Goal: Task Accomplishment & Management: Manage account settings

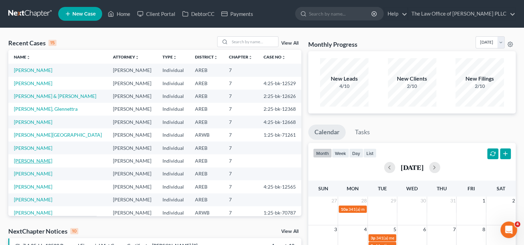
click at [30, 160] on link "[PERSON_NAME]" at bounding box center [33, 161] width 38 height 6
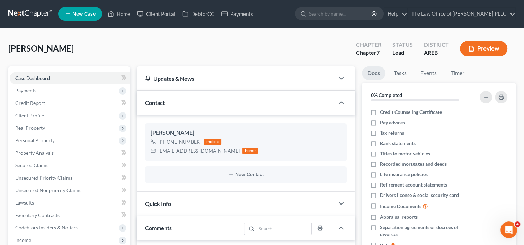
scroll to position [1, 0]
click at [129, 14] on link "Home" at bounding box center [118, 14] width 29 height 12
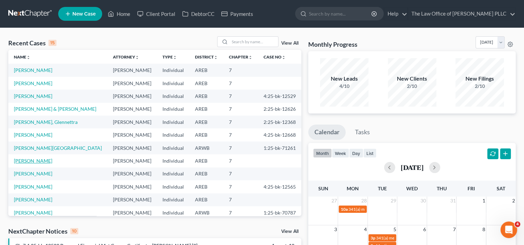
click at [32, 163] on link "[PERSON_NAME]" at bounding box center [33, 161] width 38 height 6
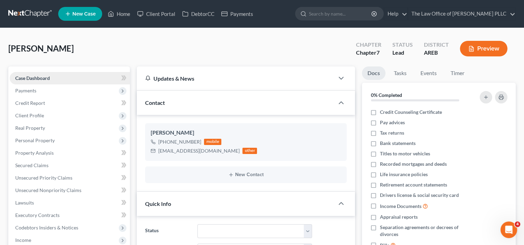
click at [73, 76] on link "Case Dashboard" at bounding box center [70, 78] width 120 height 12
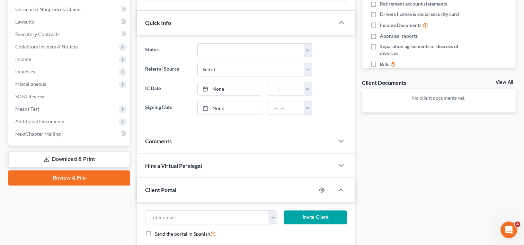
scroll to position [182, 0]
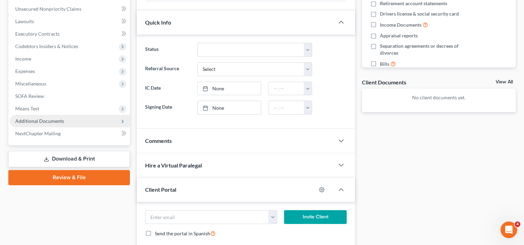
click at [68, 123] on span "Additional Documents" at bounding box center [70, 121] width 120 height 12
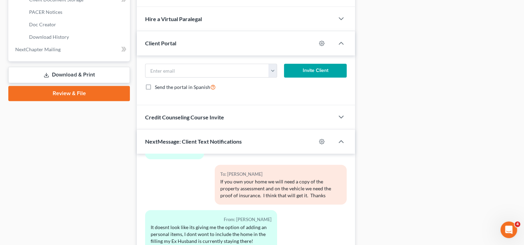
scroll to position [260, 0]
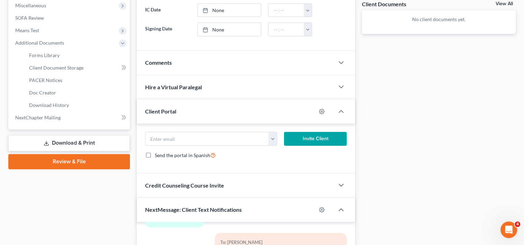
click at [254, 104] on div "Client Portal" at bounding box center [226, 111] width 179 height 24
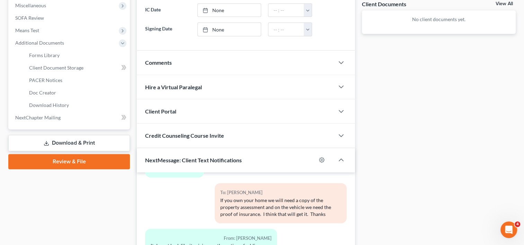
click at [265, 104] on div "Client Portal" at bounding box center [236, 111] width 198 height 24
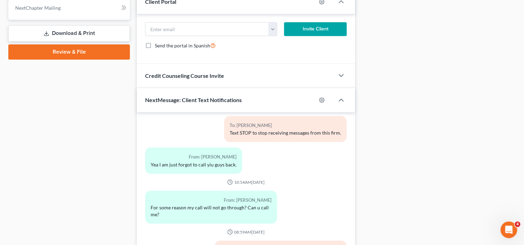
scroll to position [0, 0]
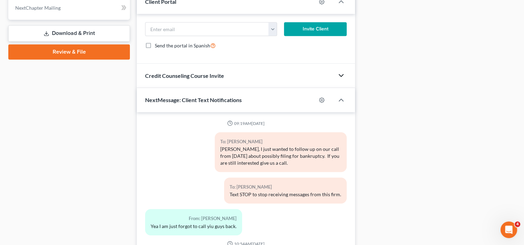
click at [341, 73] on icon "button" at bounding box center [341, 75] width 8 height 8
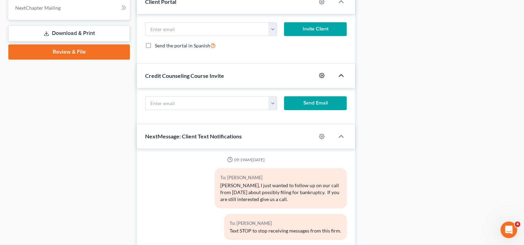
click at [322, 73] on icon "button" at bounding box center [321, 75] width 5 height 5
select select "0"
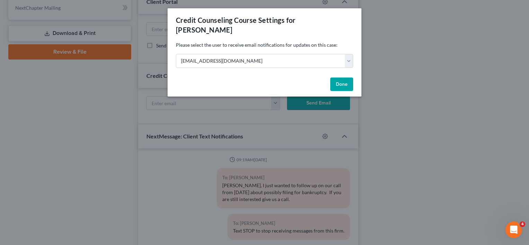
click at [342, 78] on button "Done" at bounding box center [342, 85] width 23 height 14
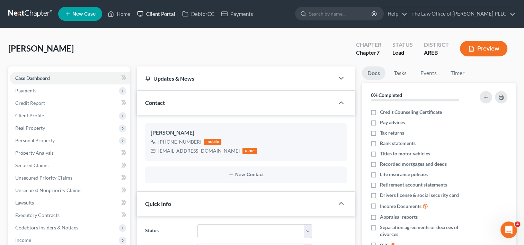
click at [168, 14] on link "Client Portal" at bounding box center [156, 14] width 45 height 12
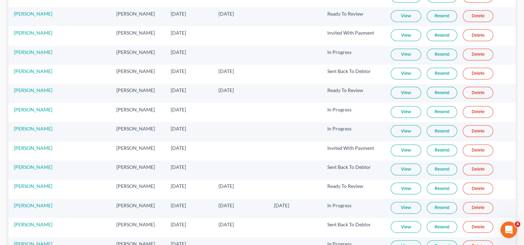
scroll to position [1928, 0]
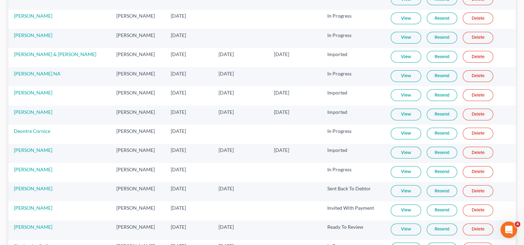
click at [112, 182] on td "[PERSON_NAME]" at bounding box center [138, 191] width 54 height 19
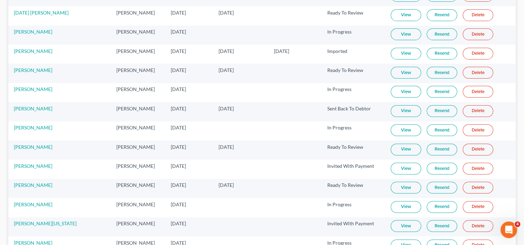
scroll to position [2830, 0]
click at [401, 143] on link "View" at bounding box center [406, 149] width 30 height 12
click at [35, 144] on link "[PERSON_NAME]" at bounding box center [33, 147] width 38 height 6
select select "6"
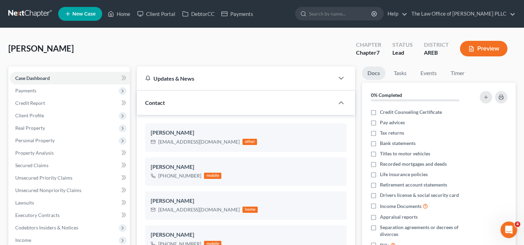
scroll to position [228, 0]
click at [43, 88] on span "Payments" at bounding box center [70, 91] width 120 height 12
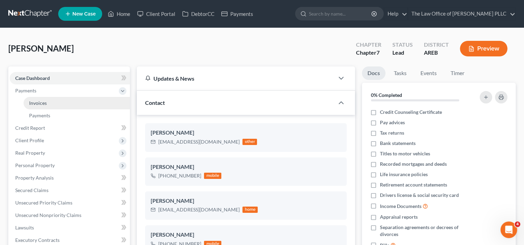
click at [43, 103] on span "Invoices" at bounding box center [38, 103] width 18 height 6
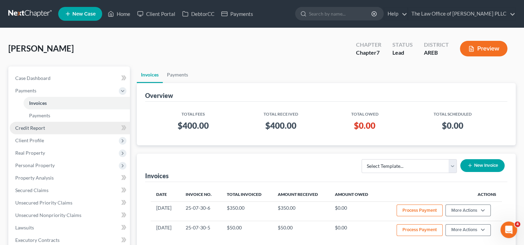
click at [47, 126] on link "Credit Report" at bounding box center [70, 128] width 120 height 12
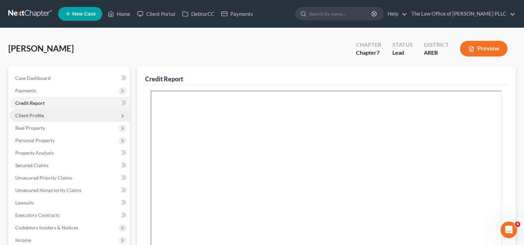
click at [46, 116] on span "Client Profile" at bounding box center [70, 115] width 120 height 12
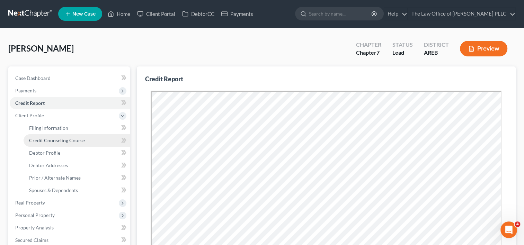
click at [62, 141] on span "Credit Counseling Course" at bounding box center [57, 141] width 56 height 6
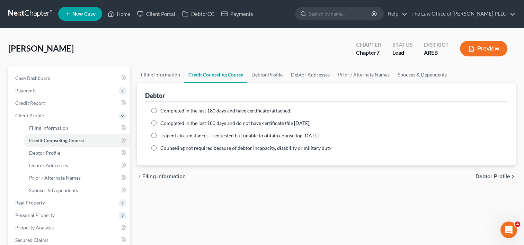
click at [160, 108] on label "Completed in the last 180 days and have certificate (attached)" at bounding box center [225, 110] width 131 height 7
click at [163, 108] on input "Completed in the last 180 days and have certificate (attached)" at bounding box center [165, 109] width 5 height 5
radio input "true"
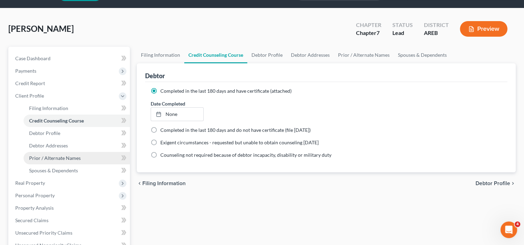
scroll to position [10, 0]
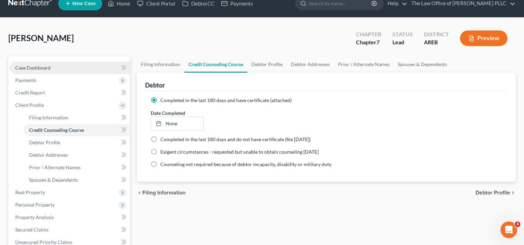
click at [52, 70] on link "Case Dashboard" at bounding box center [70, 68] width 120 height 12
select select "6"
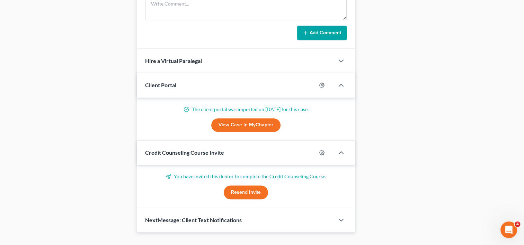
scroll to position [578, 0]
click at [243, 188] on button "Resend Invite" at bounding box center [246, 192] width 44 height 14
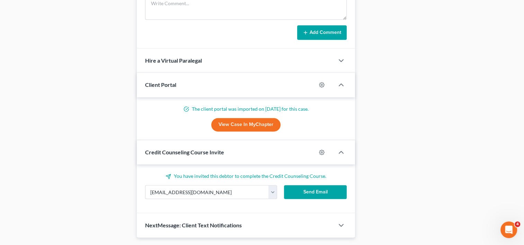
click at [315, 189] on button "Send Email" at bounding box center [315, 192] width 63 height 14
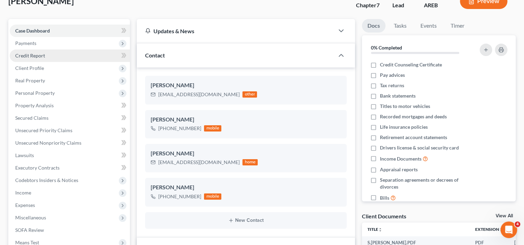
scroll to position [47, 0]
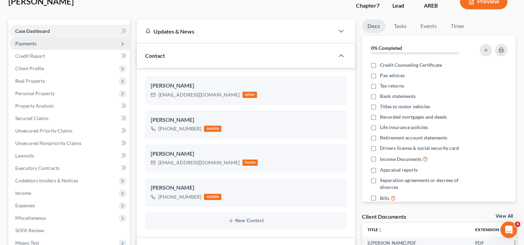
click at [37, 43] on span "Payments" at bounding box center [70, 43] width 120 height 12
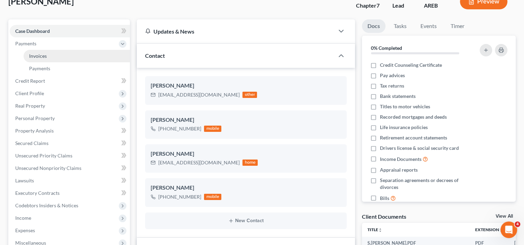
click at [42, 56] on span "Invoices" at bounding box center [38, 56] width 18 height 6
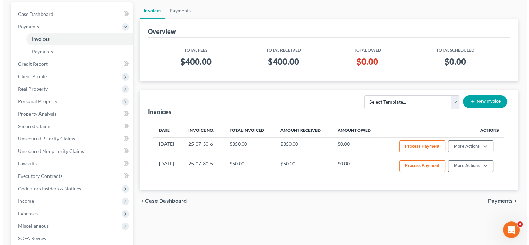
scroll to position [64, 0]
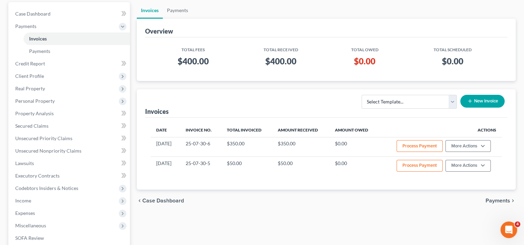
click at [482, 103] on button "New Invoice" at bounding box center [483, 101] width 44 height 13
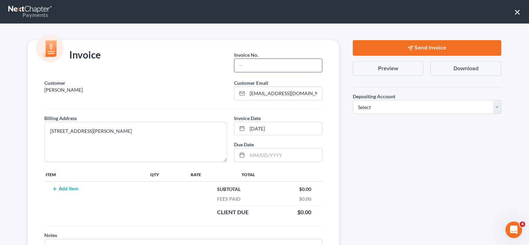
click at [280, 65] on input "text" at bounding box center [278, 65] width 87 height 13
type input "25081201"
click at [73, 186] on button "Add Item" at bounding box center [65, 189] width 30 height 6
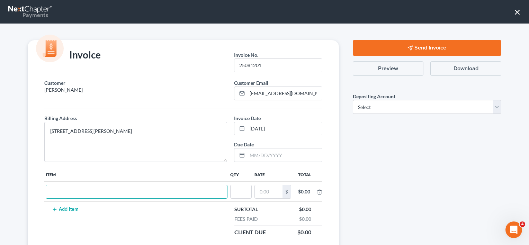
click at [73, 186] on input "text" at bounding box center [136, 191] width 181 height 13
type input "F"
type input "Legal Fee for Bankruptcy - Balance"
type input "1"
type input "4"
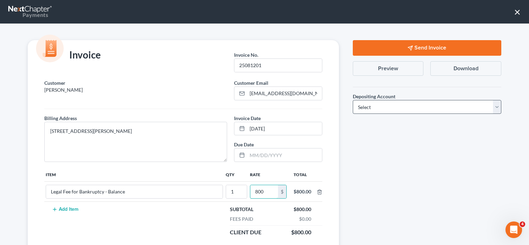
type input "800"
click at [392, 107] on select "Select Operation Trust" at bounding box center [427, 107] width 149 height 14
select select "0"
click at [353, 100] on select "Select Operation Trust" at bounding box center [427, 107] width 149 height 14
click at [418, 51] on button "Send Invoice" at bounding box center [427, 48] width 149 height 16
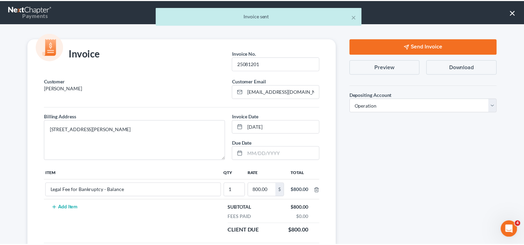
scroll to position [69, 0]
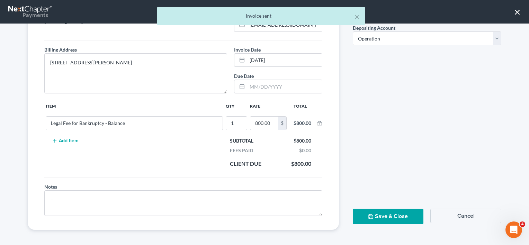
click at [371, 214] on button "Save & Close" at bounding box center [388, 217] width 71 height 16
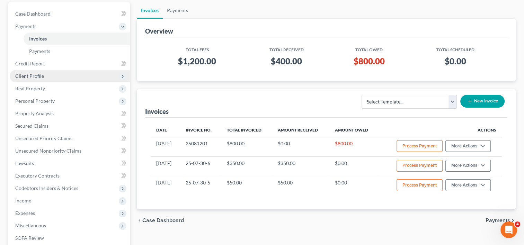
scroll to position [0, 0]
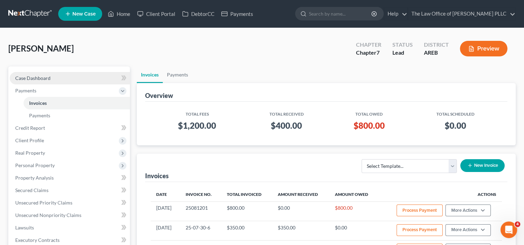
click at [44, 79] on span "Case Dashboard" at bounding box center [32, 78] width 35 height 6
select select "6"
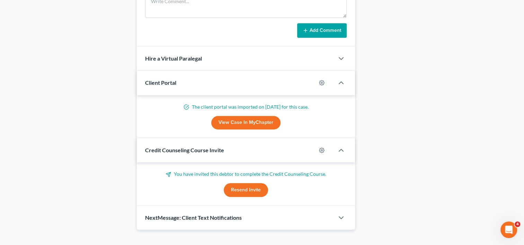
scroll to position [589, 0]
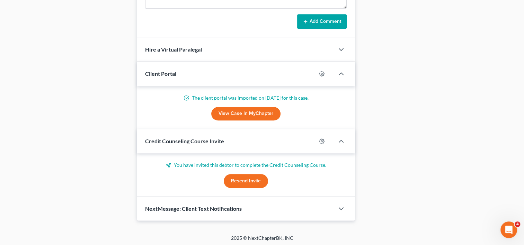
click at [221, 209] on span "NextMessage: Client Text Notifications" at bounding box center [193, 208] width 97 height 7
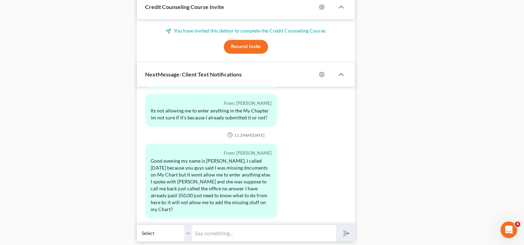
scroll to position [429, 0]
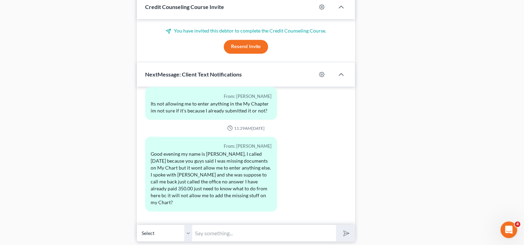
click at [256, 231] on input "text" at bounding box center [264, 233] width 144 height 17
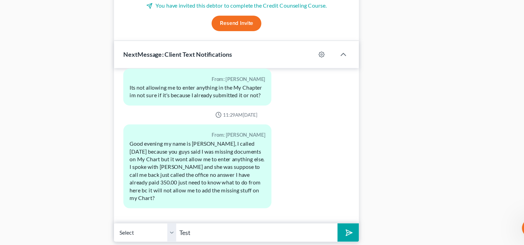
scroll to position [723, 0]
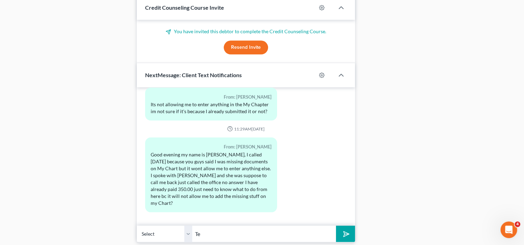
type input "T"
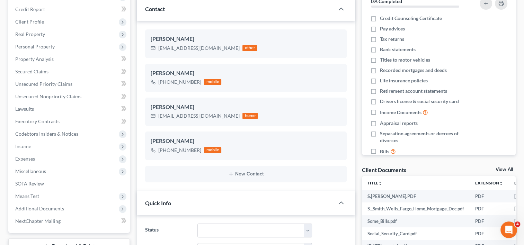
scroll to position [0, 0]
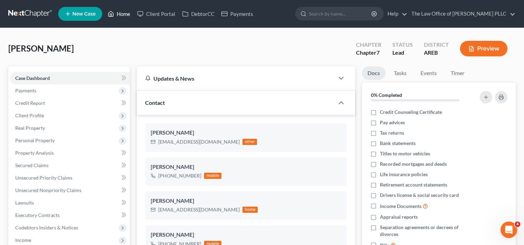
click at [123, 14] on link "Home" at bounding box center [118, 14] width 29 height 12
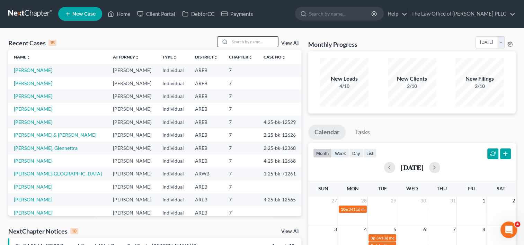
click at [248, 42] on input "search" at bounding box center [254, 42] width 49 height 10
type input "[PERSON_NAME]"
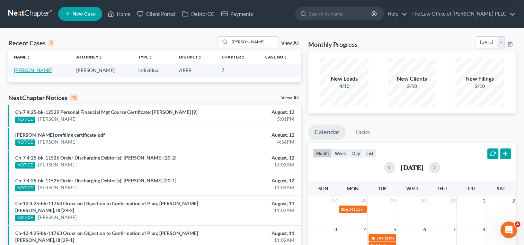
click at [34, 69] on link "[PERSON_NAME]" at bounding box center [33, 70] width 38 height 6
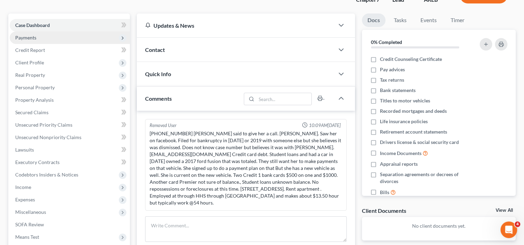
scroll to position [53, 0]
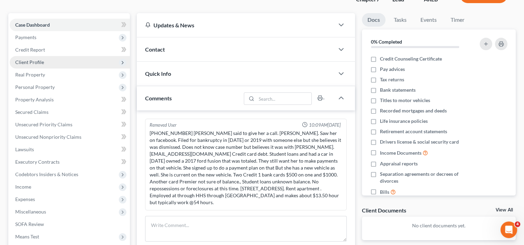
click at [44, 62] on span "Client Profile" at bounding box center [70, 62] width 120 height 12
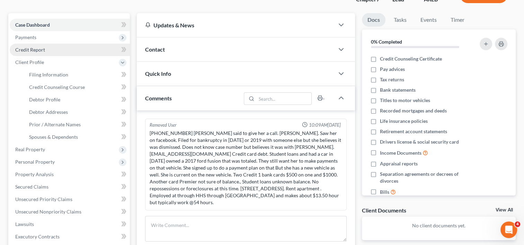
click at [43, 49] on span "Credit Report" at bounding box center [30, 50] width 30 height 6
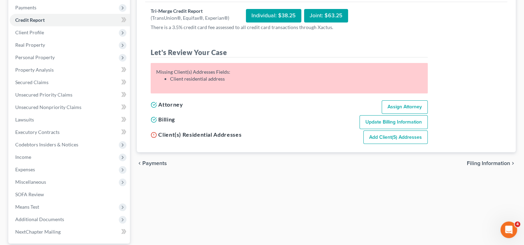
scroll to position [85, 0]
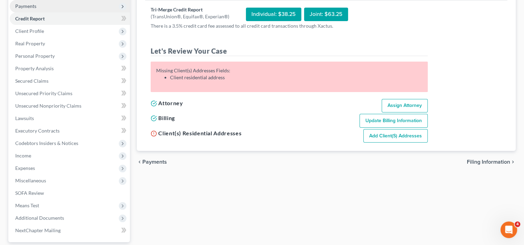
click at [45, 6] on span "Payments" at bounding box center [70, 6] width 120 height 12
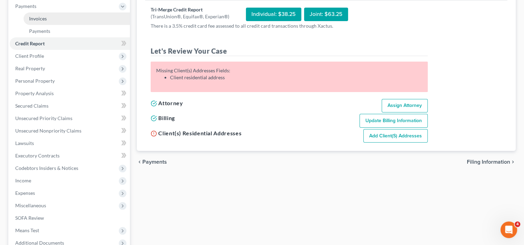
click at [52, 18] on link "Invoices" at bounding box center [77, 18] width 106 height 12
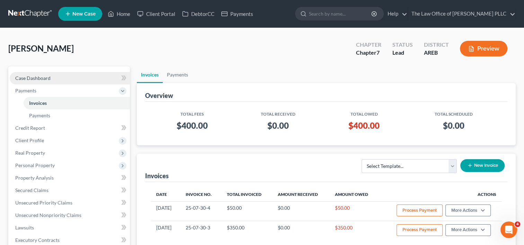
click at [36, 80] on span "Case Dashboard" at bounding box center [32, 78] width 35 height 6
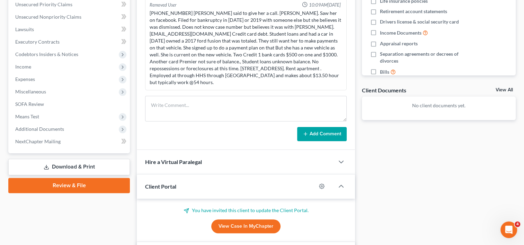
scroll to position [280, 0]
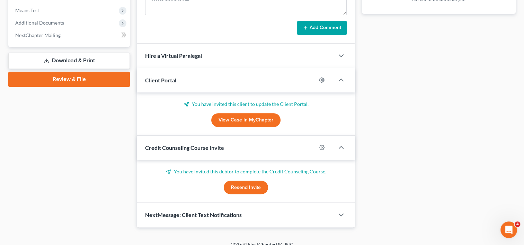
click at [276, 210] on div "NextMessage: Client Text Notifications" at bounding box center [236, 215] width 198 height 24
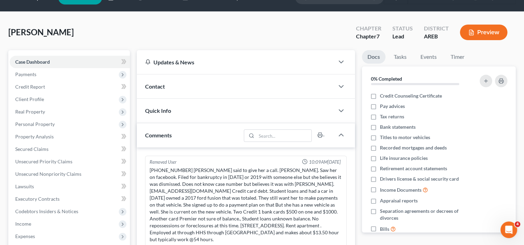
scroll to position [37, 0]
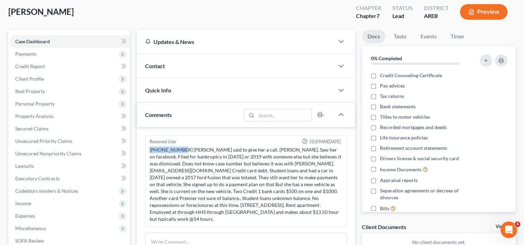
drag, startPoint x: 181, startPoint y: 147, endPoint x: 138, endPoint y: 147, distance: 42.6
click at [138, 147] on div "Removed User 10:09AM[DATE] 501-483-7665 [PERSON_NAME] said to give her a call. …" at bounding box center [246, 207] width 218 height 160
copy div "[PHONE_NUMBER]"
click at [92, 53] on span "Payments" at bounding box center [70, 54] width 120 height 12
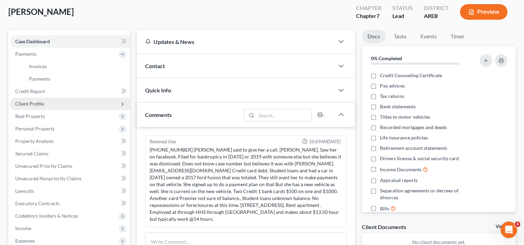
click at [76, 103] on span "Client Profile" at bounding box center [70, 104] width 120 height 12
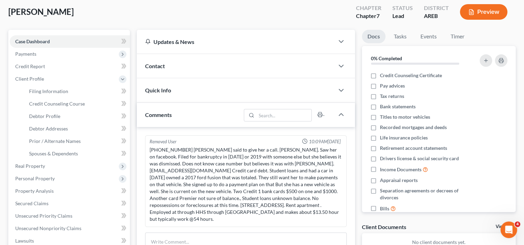
click at [158, 72] on div "Contact" at bounding box center [236, 66] width 198 height 24
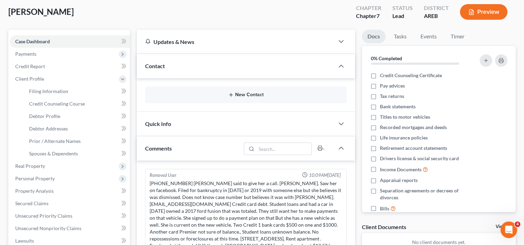
click at [231, 97] on icon "button" at bounding box center [231, 95] width 6 height 6
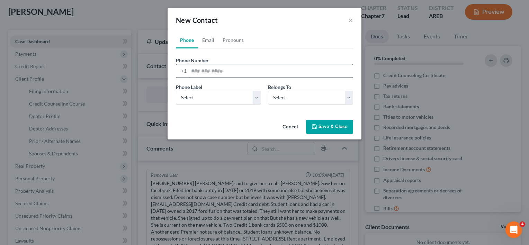
click at [226, 69] on input "tel" at bounding box center [271, 70] width 164 height 13
paste input "[PHONE_NUMBER]"
type input "[PHONE_NUMBER]"
click at [237, 96] on select "Select Mobile Home Work Other" at bounding box center [218, 98] width 85 height 14
select select "0"
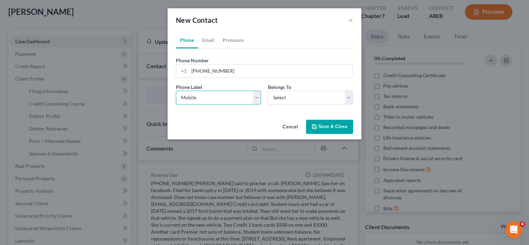
click at [176, 91] on select "Select Mobile Home Work Other" at bounding box center [218, 98] width 85 height 14
click at [208, 38] on link "Email" at bounding box center [208, 40] width 20 height 17
click at [330, 124] on button "Save & Close" at bounding box center [329, 127] width 47 height 15
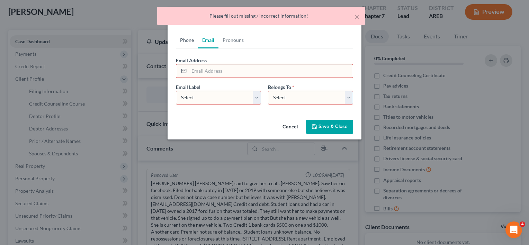
click at [191, 37] on link "Phone" at bounding box center [187, 40] width 22 height 17
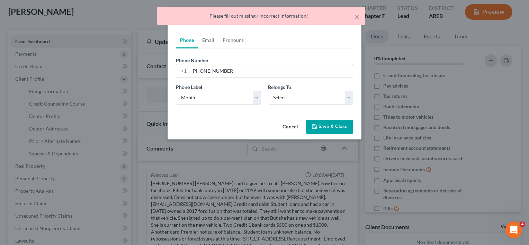
click at [331, 120] on button "Save & Close" at bounding box center [329, 127] width 47 height 15
click at [356, 16] on button "×" at bounding box center [357, 16] width 5 height 8
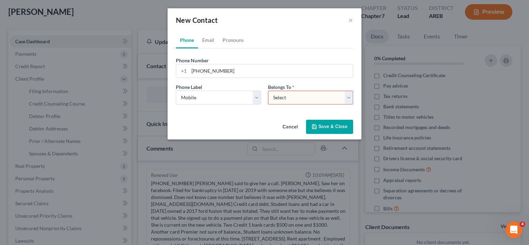
click at [337, 94] on select "Select Client Other" at bounding box center [310, 98] width 85 height 14
select select "0"
click at [268, 91] on select "Select Client Other" at bounding box center [310, 98] width 85 height 14
click at [326, 130] on button "Save & Close" at bounding box center [329, 127] width 47 height 15
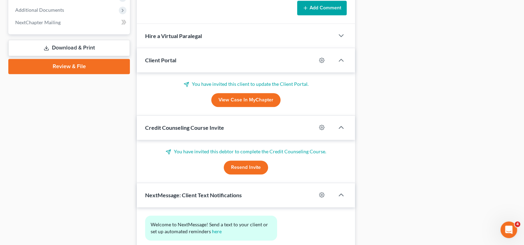
scroll to position [411, 0]
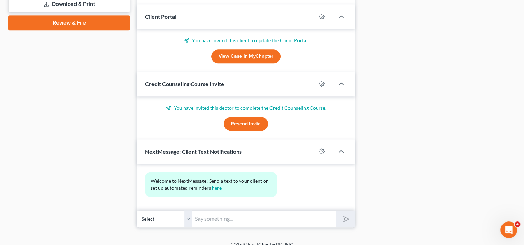
click at [215, 211] on input "text" at bounding box center [264, 219] width 144 height 17
type input "Hi [PERSON_NAME], [PERSON_NAME] here. I called to answer any questions you had …"
click at [336, 211] on button "submit" at bounding box center [345, 219] width 19 height 16
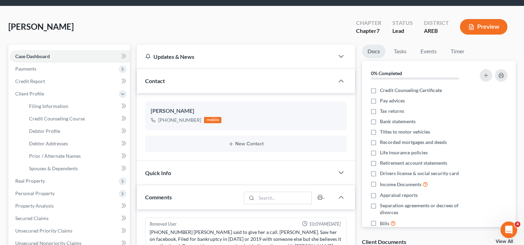
scroll to position [0, 0]
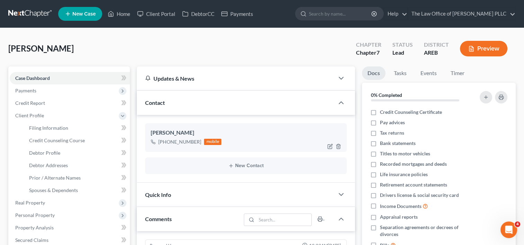
click at [218, 140] on div "mobile" at bounding box center [212, 142] width 17 height 6
click at [328, 147] on icon "button" at bounding box center [330, 147] width 6 height 6
select select "0"
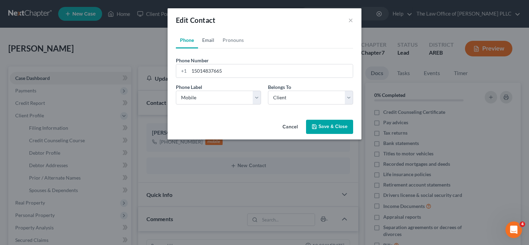
click at [213, 41] on link "Email" at bounding box center [208, 40] width 20 height 17
click at [216, 72] on input "email" at bounding box center [271, 70] width 164 height 13
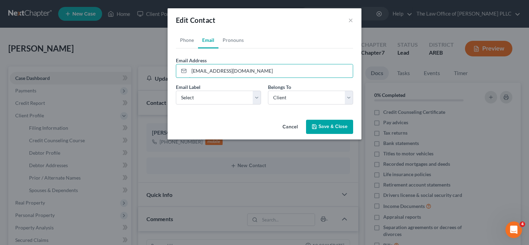
type input "[EMAIL_ADDRESS][DOMAIN_NAME]"
click at [324, 127] on button "Save & Close" at bounding box center [329, 127] width 47 height 15
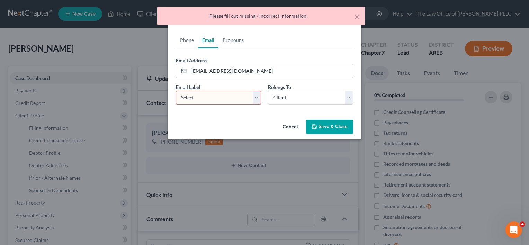
click at [244, 98] on select "Select Home Work Other" at bounding box center [218, 98] width 85 height 14
select select "0"
click at [176, 91] on select "Select Home Work Other" at bounding box center [218, 98] width 85 height 14
click at [335, 126] on button "Save & Close" at bounding box center [329, 127] width 47 height 15
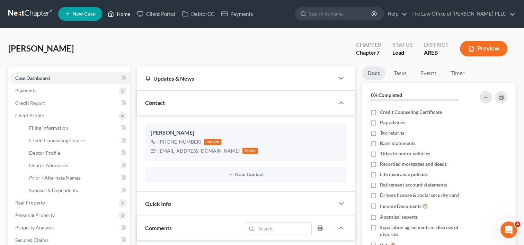
click at [124, 10] on link "Home" at bounding box center [118, 14] width 29 height 12
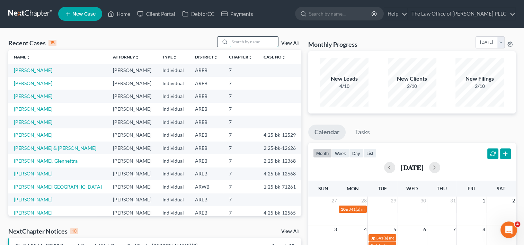
click at [246, 44] on input "search" at bounding box center [254, 42] width 49 height 10
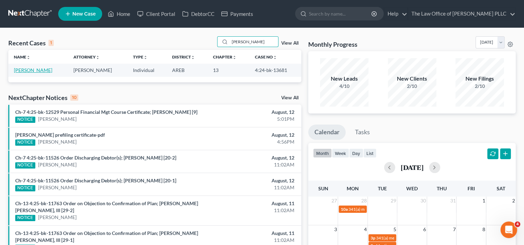
type input "[PERSON_NAME]"
click at [32, 71] on link "[PERSON_NAME]" at bounding box center [33, 70] width 38 height 6
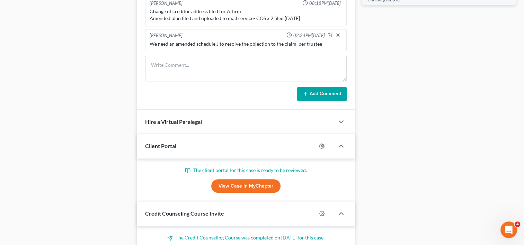
scroll to position [254, 0]
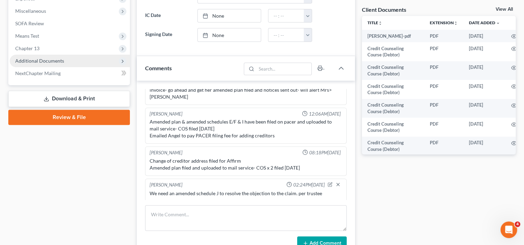
click at [33, 58] on span "Additional Documents" at bounding box center [39, 61] width 49 height 6
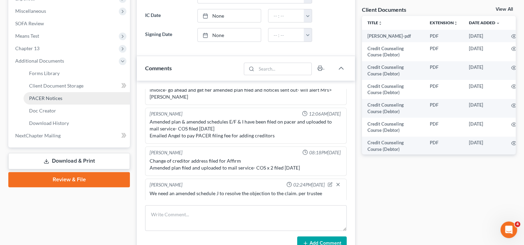
click at [46, 97] on span "PACER Notices" at bounding box center [45, 98] width 33 height 6
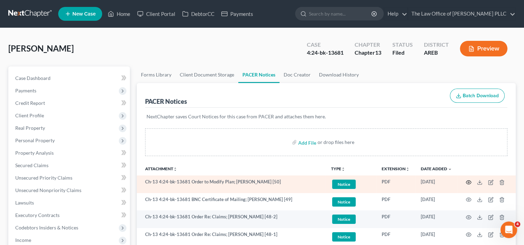
click at [470, 181] on icon "button" at bounding box center [469, 183] width 6 height 6
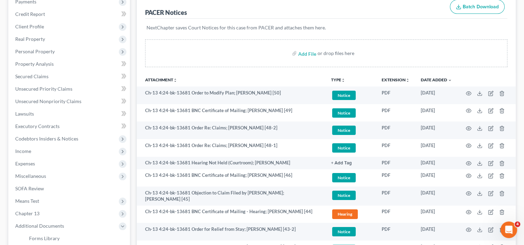
scroll to position [89, 0]
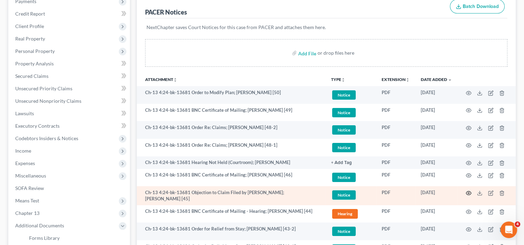
click at [468, 192] on icon "button" at bounding box center [469, 194] width 6 height 6
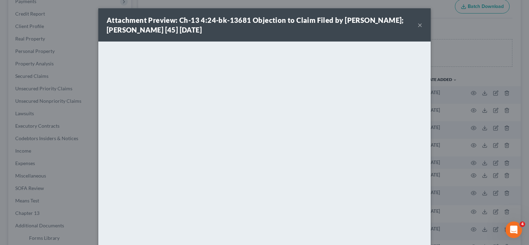
click at [418, 26] on button "×" at bounding box center [420, 25] width 5 height 8
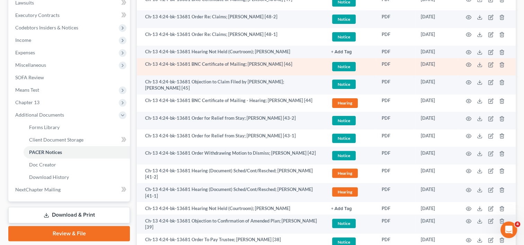
scroll to position [201, 0]
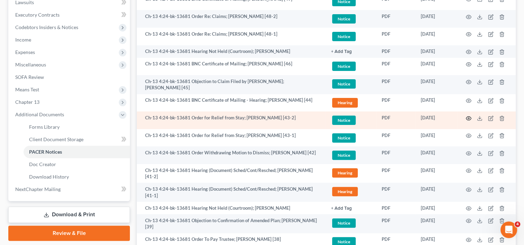
click at [466, 116] on icon "button" at bounding box center [468, 118] width 5 height 4
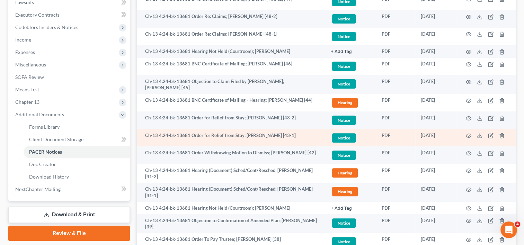
click at [466, 130] on td at bounding box center [487, 138] width 58 height 18
click at [471, 133] on icon "button" at bounding box center [469, 136] width 6 height 6
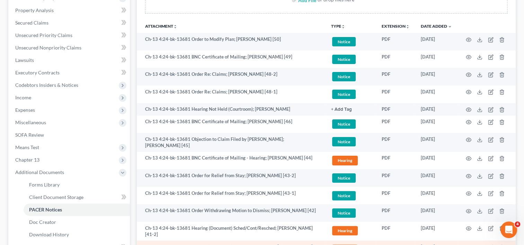
scroll to position [0, 0]
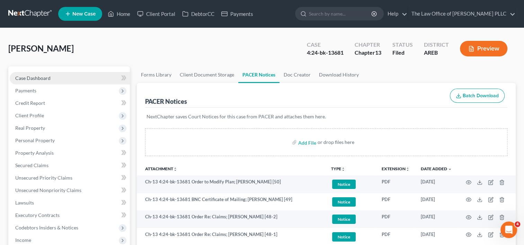
click at [60, 77] on link "Case Dashboard" at bounding box center [70, 78] width 120 height 12
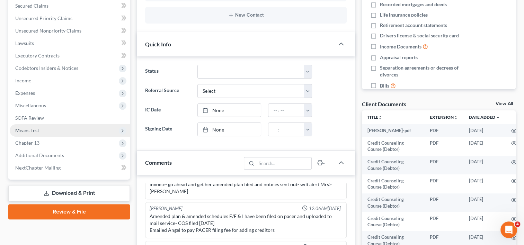
scroll to position [159, 0]
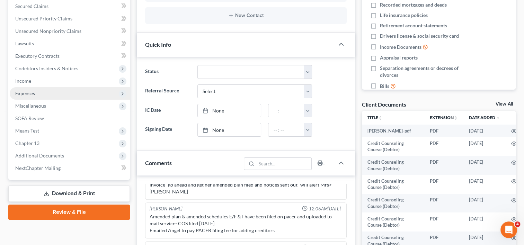
click at [30, 91] on span "Expenses" at bounding box center [25, 93] width 20 height 6
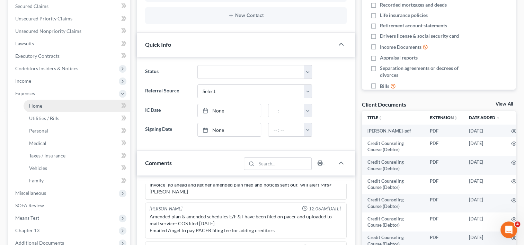
click at [38, 105] on span "Home" at bounding box center [35, 106] width 13 height 6
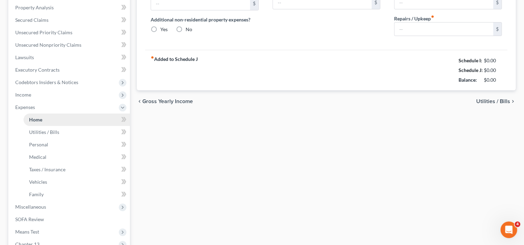
type input "800.00"
type input "0.00"
radio input "true"
type input "45.00"
type input "0.00"
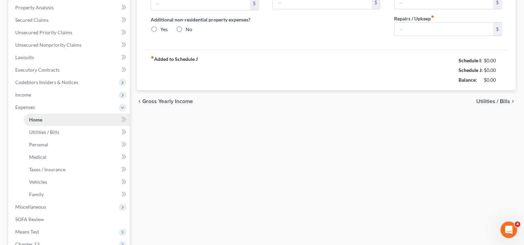
type input "0.00"
type input "35.00"
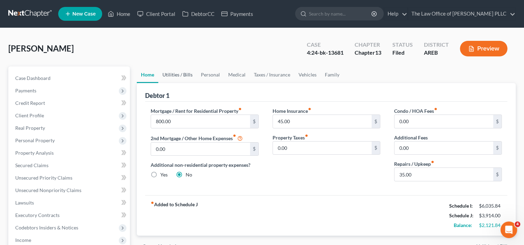
click at [187, 72] on link "Utilities / Bills" at bounding box center [177, 75] width 38 height 17
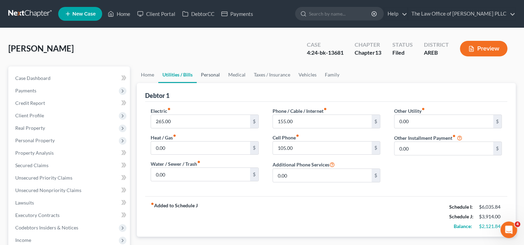
click at [212, 74] on link "Personal" at bounding box center [210, 75] width 27 height 17
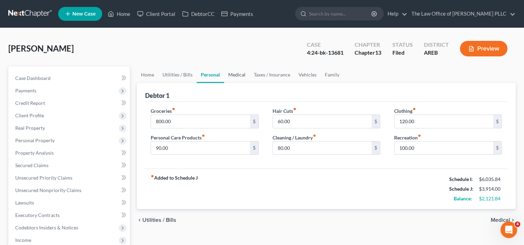
click at [236, 74] on link "Medical" at bounding box center [237, 75] width 26 height 17
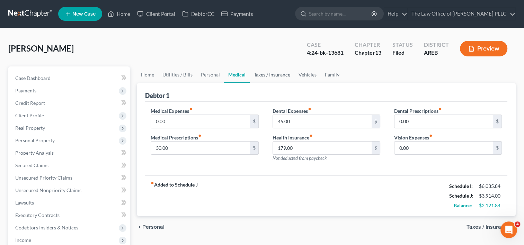
click at [270, 73] on link "Taxes / Insurance" at bounding box center [272, 75] width 45 height 17
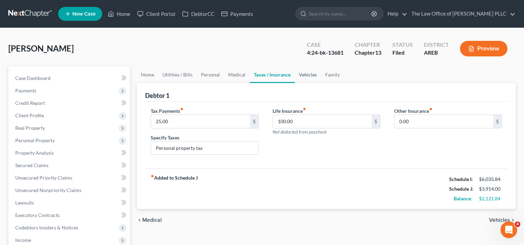
click at [306, 73] on link "Vehicles" at bounding box center [308, 75] width 26 height 17
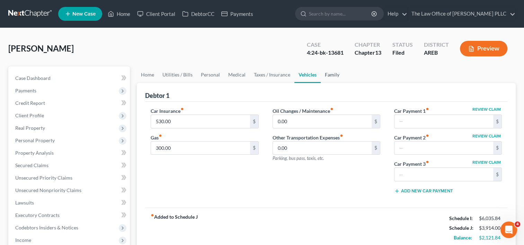
click at [333, 72] on link "Family" at bounding box center [332, 75] width 23 height 17
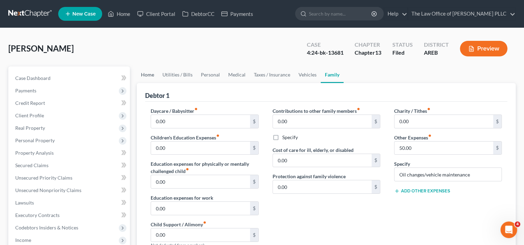
click at [146, 70] on link "Home" at bounding box center [147, 75] width 21 height 17
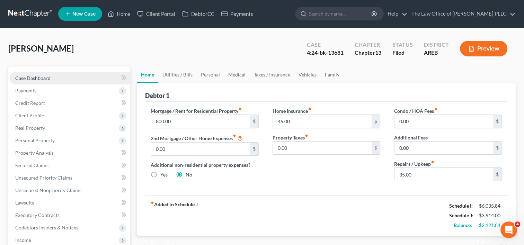
click at [44, 76] on span "Case Dashboard" at bounding box center [32, 78] width 35 height 6
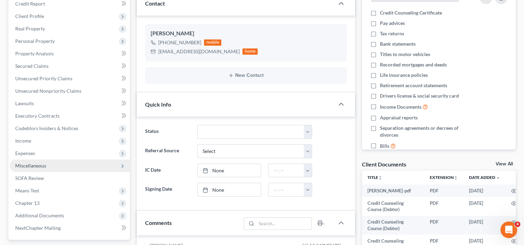
scroll to position [158, 0]
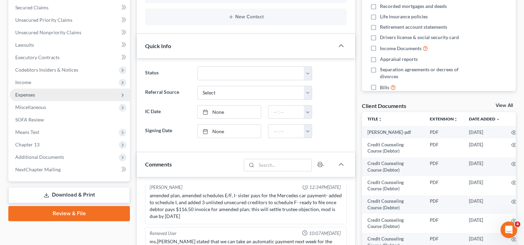
click at [73, 96] on span "Expenses" at bounding box center [70, 95] width 120 height 12
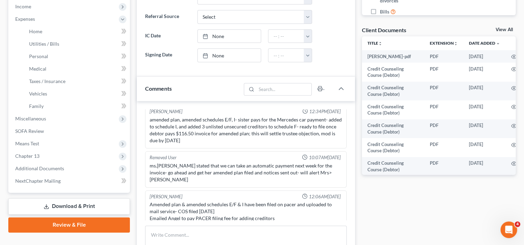
scroll to position [234, 0]
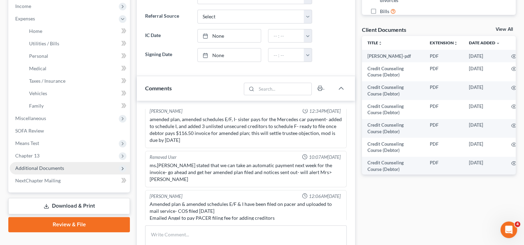
click at [55, 166] on span "Additional Documents" at bounding box center [39, 168] width 49 height 6
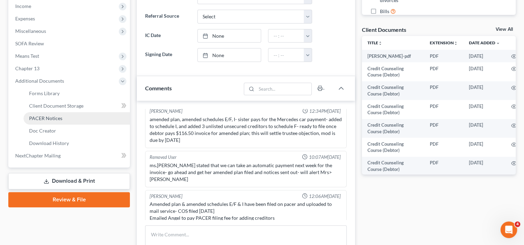
click at [54, 116] on span "PACER Notices" at bounding box center [45, 118] width 33 height 6
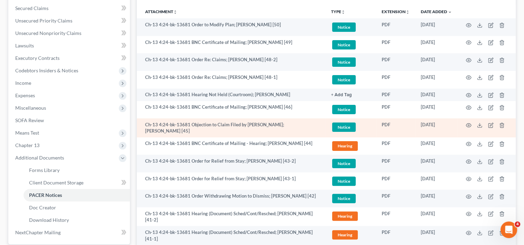
scroll to position [158, 0]
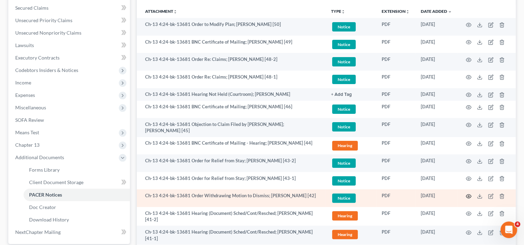
click at [468, 194] on icon "button" at bounding box center [469, 197] width 6 height 6
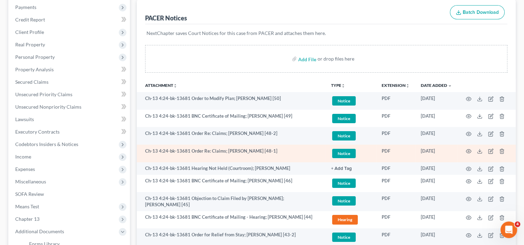
scroll to position [83, 0]
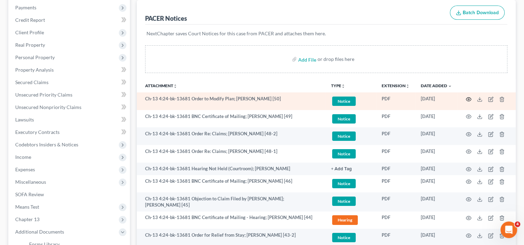
click at [469, 97] on icon "button" at bounding box center [468, 99] width 5 height 4
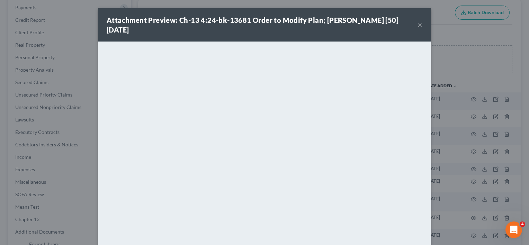
click at [419, 26] on button "×" at bounding box center [420, 25] width 5 height 8
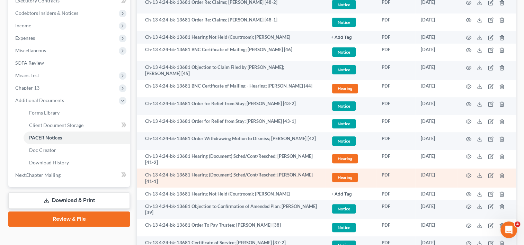
scroll to position [245, 0]
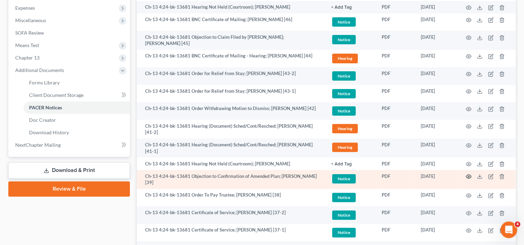
click at [469, 174] on icon "button" at bounding box center [469, 177] width 6 height 6
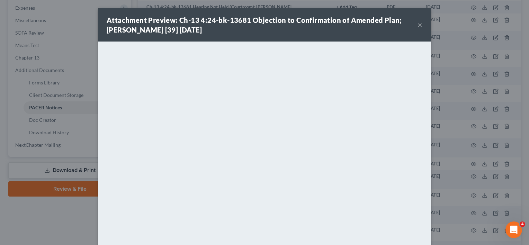
click at [418, 23] on button "×" at bounding box center [420, 25] width 5 height 8
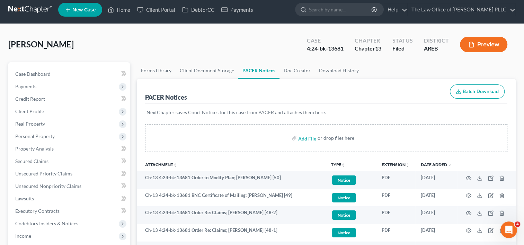
scroll to position [0, 0]
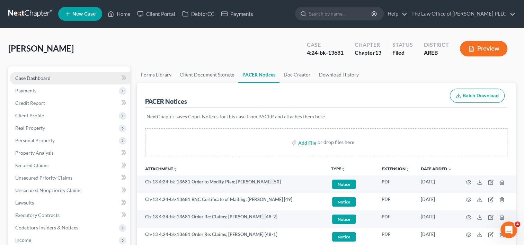
click at [45, 76] on span "Case Dashboard" at bounding box center [32, 78] width 35 height 6
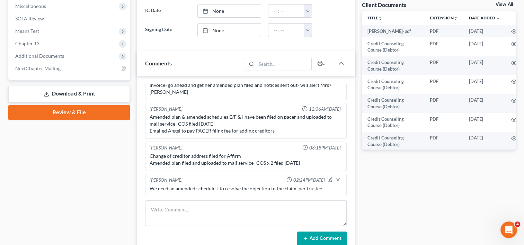
scroll to position [254, 0]
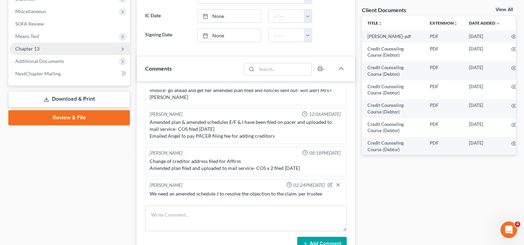
click at [36, 49] on span "Chapter 13" at bounding box center [27, 49] width 24 height 6
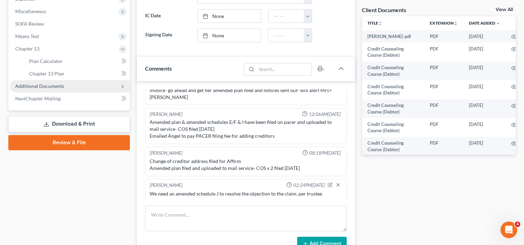
click at [49, 81] on span "Additional Documents" at bounding box center [70, 86] width 120 height 12
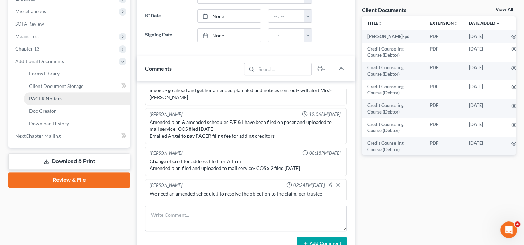
click at [59, 97] on span "PACER Notices" at bounding box center [45, 99] width 33 height 6
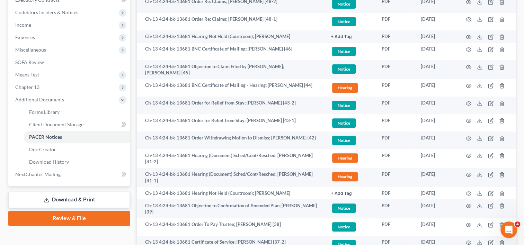
scroll to position [216, 0]
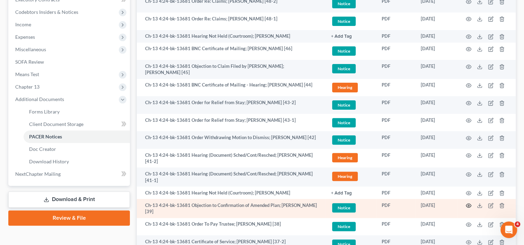
click at [470, 203] on icon "button" at bounding box center [469, 206] width 6 height 6
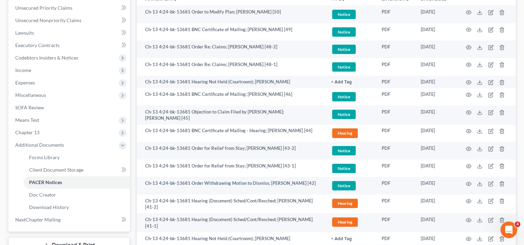
scroll to position [178, 0]
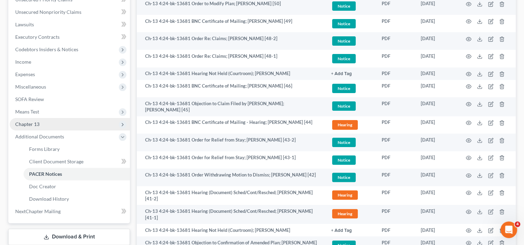
click at [46, 124] on span "Chapter 13" at bounding box center [70, 124] width 120 height 12
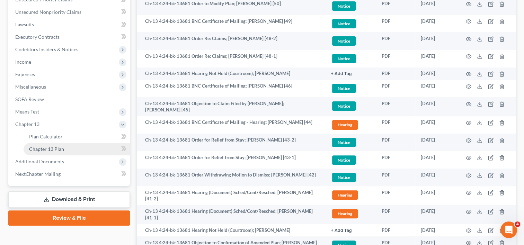
click at [55, 151] on span "Chapter 13 Plan" at bounding box center [46, 149] width 35 height 6
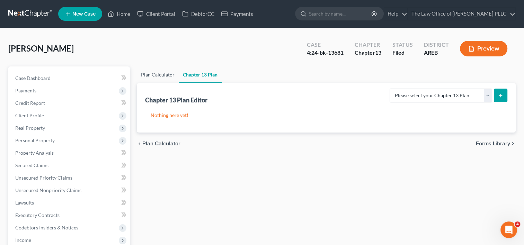
click at [160, 78] on link "Plan Calculator" at bounding box center [158, 75] width 42 height 17
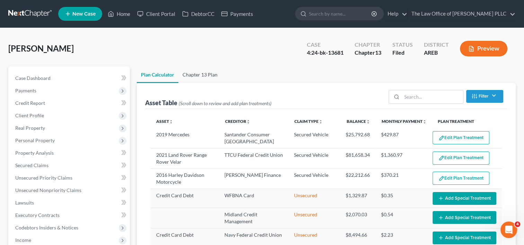
select select "59"
click at [203, 75] on link "Chapter 13 Plan" at bounding box center [199, 75] width 43 height 17
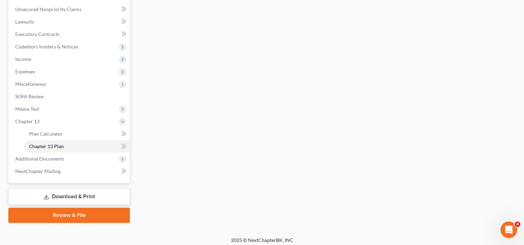
scroll to position [182, 0]
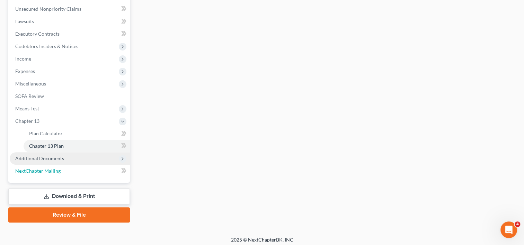
click at [52, 165] on link "NextChapter Mailing" at bounding box center [70, 171] width 120 height 12
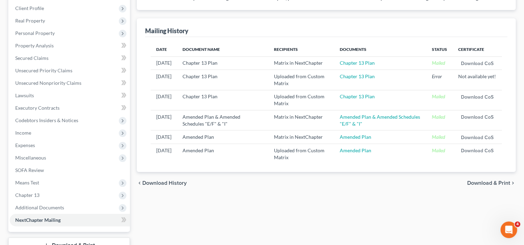
scroll to position [108, 0]
click at [362, 149] on link "Amended Plan" at bounding box center [356, 150] width 32 height 6
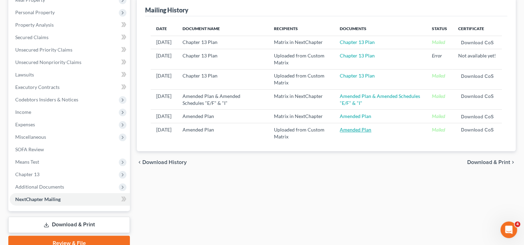
scroll to position [129, 0]
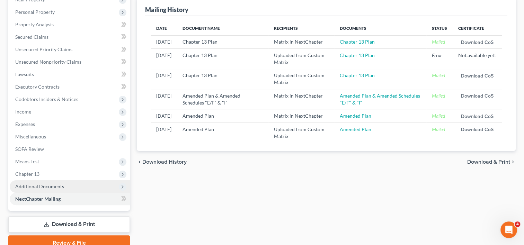
click at [48, 185] on span "Additional Documents" at bounding box center [39, 187] width 49 height 6
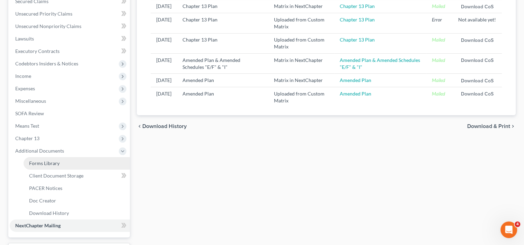
scroll to position [165, 0]
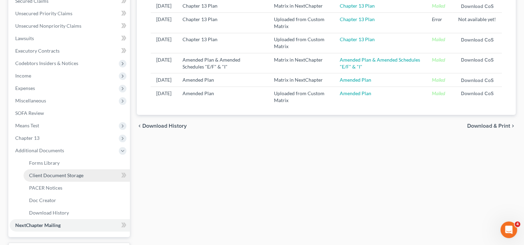
click at [58, 175] on span "Client Document Storage" at bounding box center [56, 176] width 54 height 6
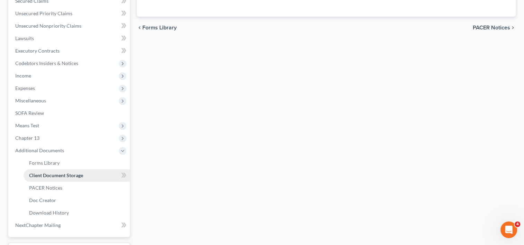
scroll to position [108, 0]
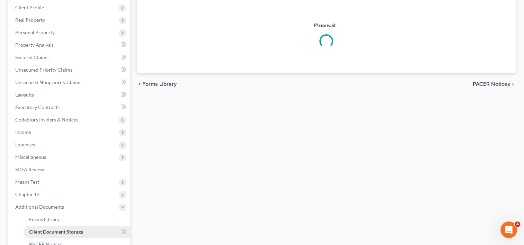
select select "0"
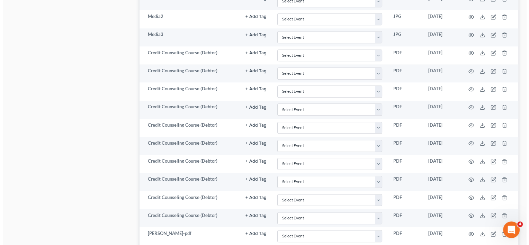
scroll to position [714, 0]
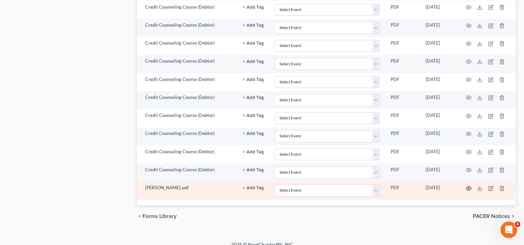
click at [468, 186] on icon "button" at bounding box center [469, 189] width 6 height 6
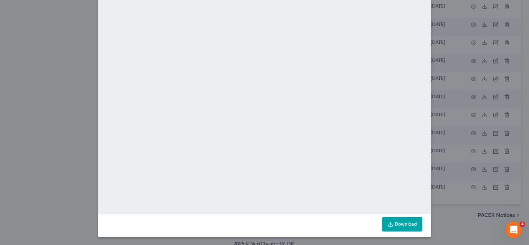
scroll to position [0, 0]
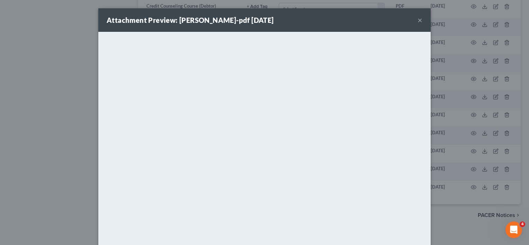
click at [418, 19] on button "×" at bounding box center [420, 20] width 5 height 8
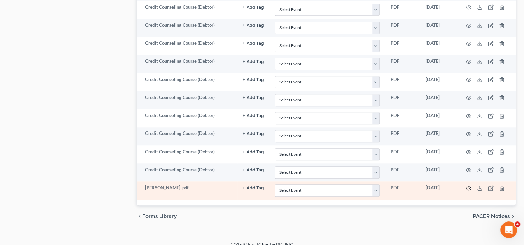
click at [471, 182] on td at bounding box center [487, 191] width 58 height 18
click at [468, 186] on icon "button" at bounding box center [469, 189] width 6 height 6
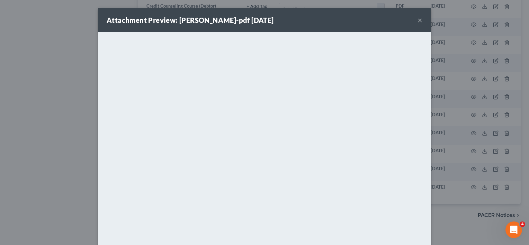
click at [418, 23] on button "×" at bounding box center [420, 20] width 5 height 8
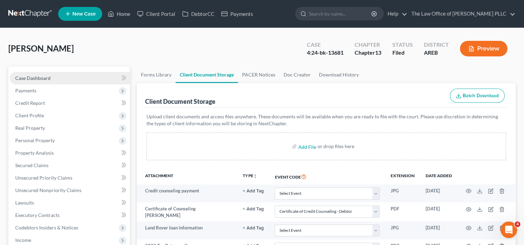
click at [42, 78] on span "Case Dashboard" at bounding box center [32, 78] width 35 height 6
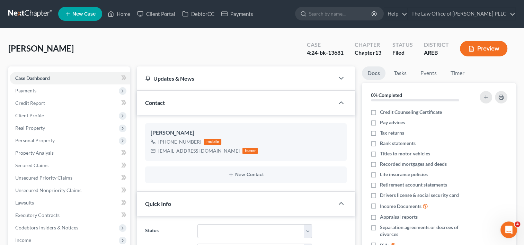
scroll to position [4724, 0]
click at [120, 15] on link "Home" at bounding box center [118, 14] width 29 height 12
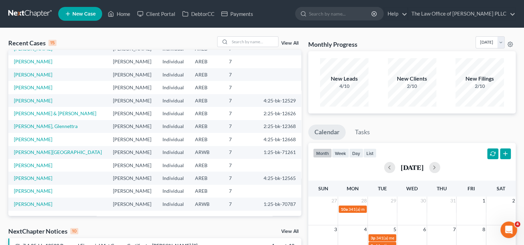
click at [294, 42] on link "View All" at bounding box center [289, 43] width 17 height 5
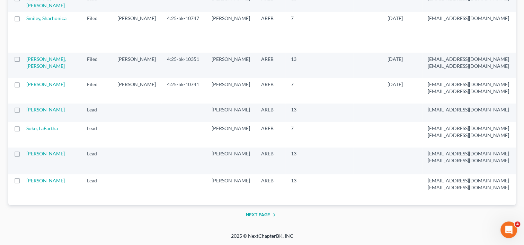
scroll to position [1256, 0]
drag, startPoint x: 35, startPoint y: 103, endPoint x: 35, endPoint y: 94, distance: 9.4
click at [35, 69] on link "[PERSON_NAME], [PERSON_NAME]" at bounding box center [46, 62] width 40 height 13
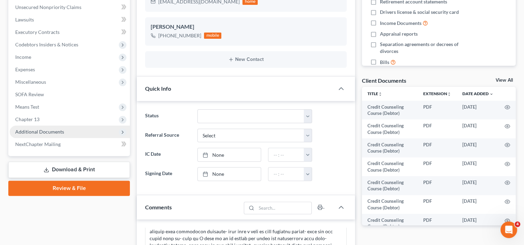
scroll to position [183, 0]
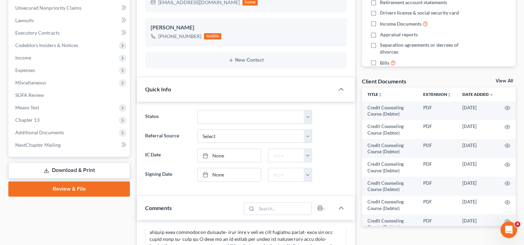
click at [61, 134] on span "Additional Documents" at bounding box center [39, 133] width 49 height 6
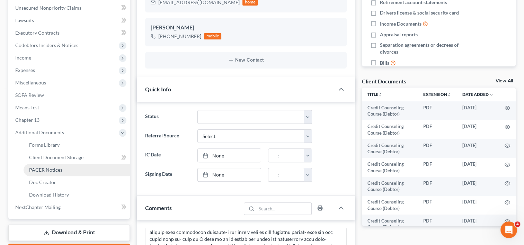
click at [54, 173] on link "PACER Notices" at bounding box center [77, 170] width 106 height 12
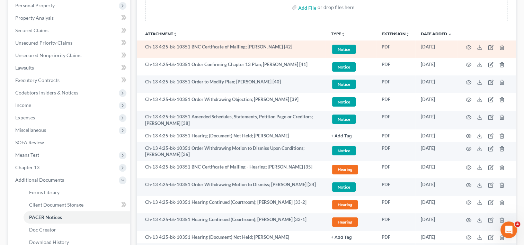
scroll to position [137, 0]
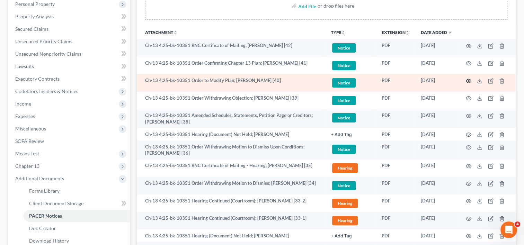
click at [469, 80] on circle "button" at bounding box center [468, 80] width 1 height 1
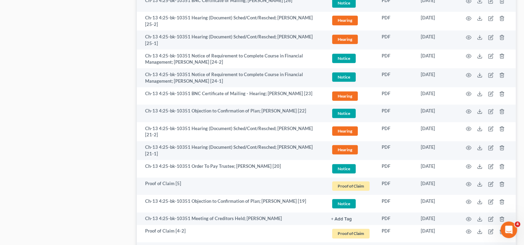
scroll to position [494, 0]
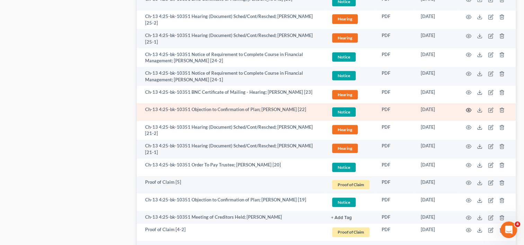
click at [470, 107] on icon "button" at bounding box center [469, 110] width 6 height 6
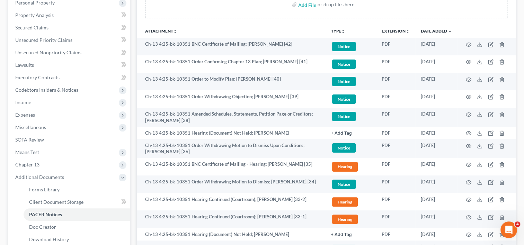
scroll to position [138, 0]
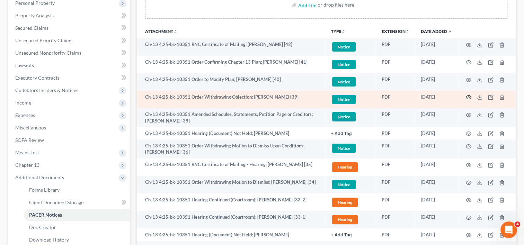
click at [469, 97] on circle "button" at bounding box center [468, 97] width 1 height 1
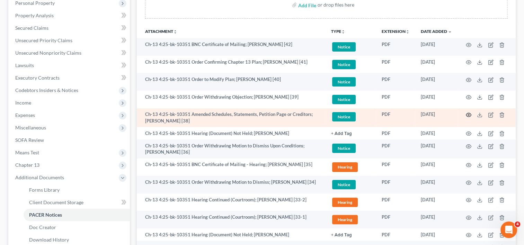
click at [470, 114] on circle "button" at bounding box center [468, 114] width 1 height 1
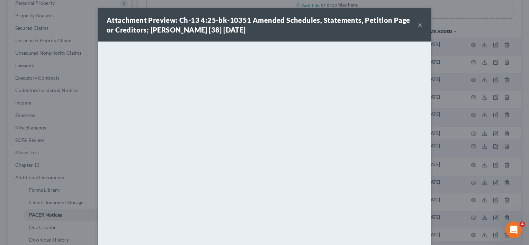
click at [418, 25] on button "×" at bounding box center [420, 25] width 5 height 8
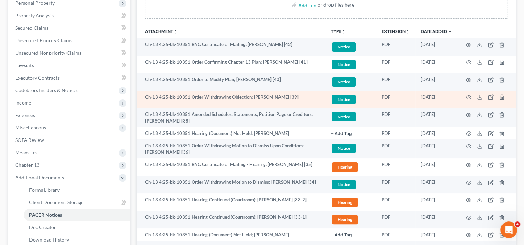
scroll to position [0, 0]
